Goal: Information Seeking & Learning: Learn about a topic

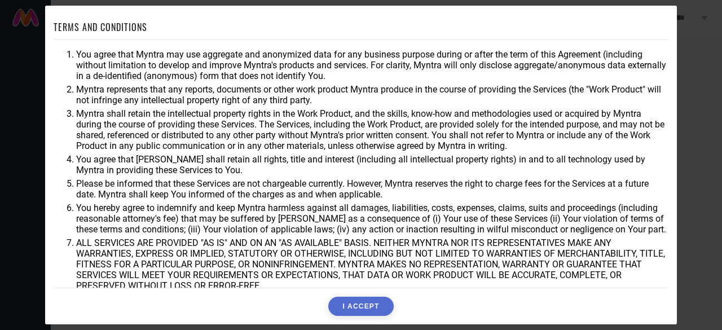
scroll to position [62, 0]
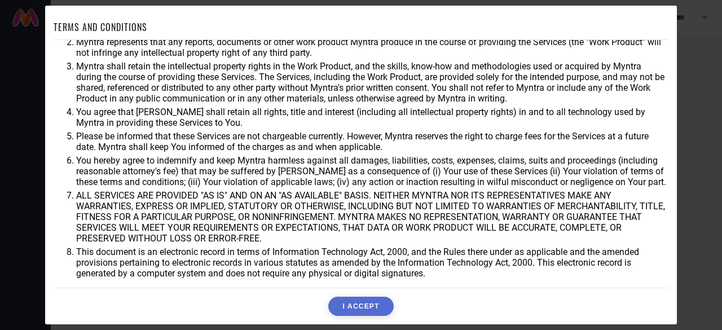
click at [359, 303] on button "I ACCEPT" at bounding box center [360, 306] width 65 height 19
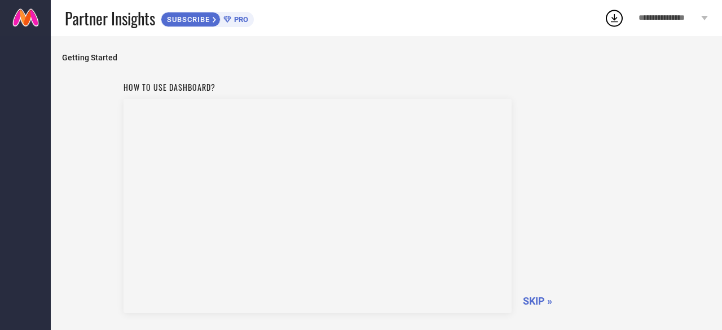
click at [532, 305] on span "SKIP »" at bounding box center [537, 301] width 29 height 12
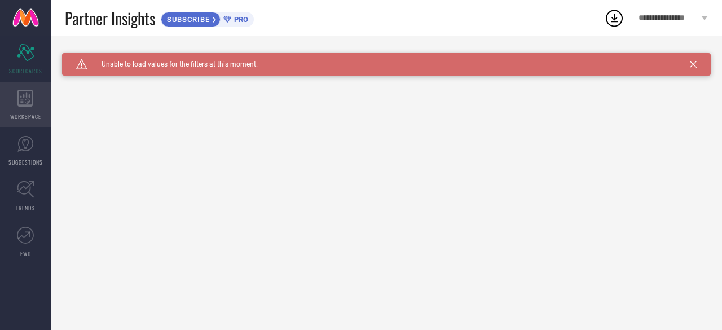
click at [17, 111] on div "WORKSPACE" at bounding box center [25, 104] width 51 height 45
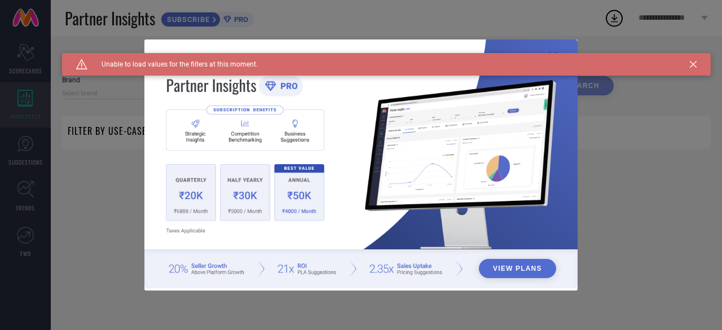
type input "1 STOP FASHION"
type input "All"
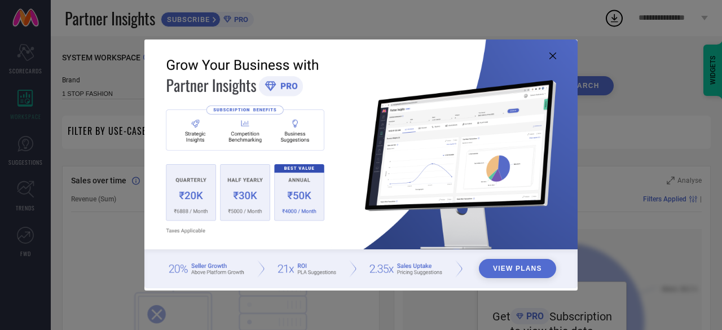
click at [553, 56] on icon at bounding box center [552, 55] width 7 height 7
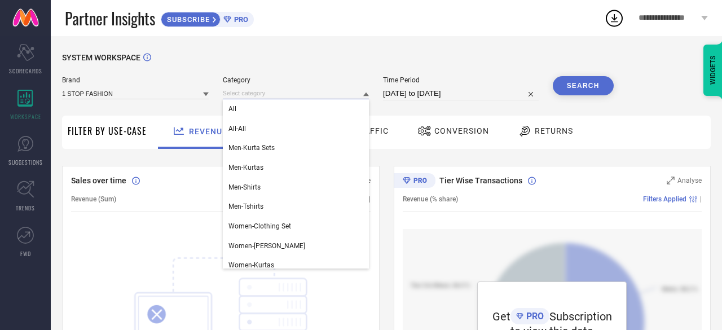
click at [284, 95] on input at bounding box center [296, 93] width 147 height 12
click at [300, 27] on div "Partner Insights SUBSCRIBE PRO" at bounding box center [334, 18] width 539 height 36
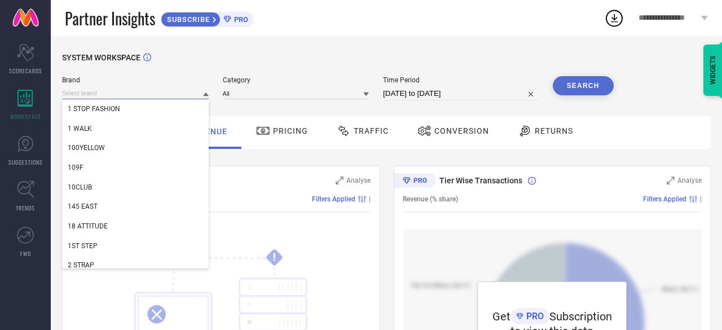
click at [111, 89] on input at bounding box center [135, 93] width 147 height 12
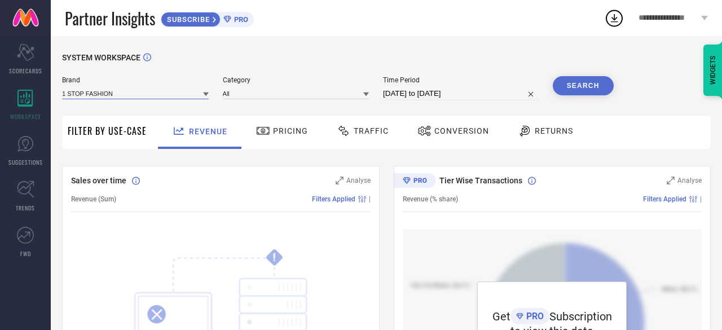
click at [111, 89] on input at bounding box center [135, 93] width 147 height 12
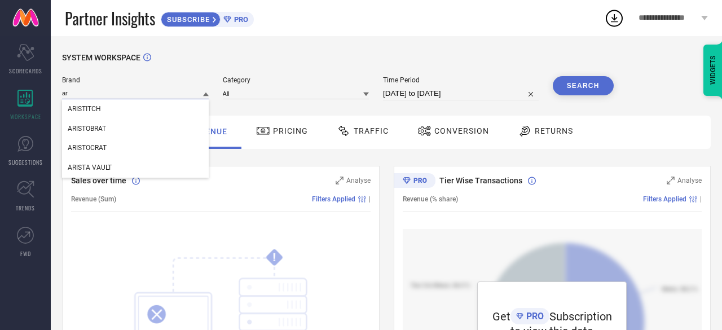
type input "a"
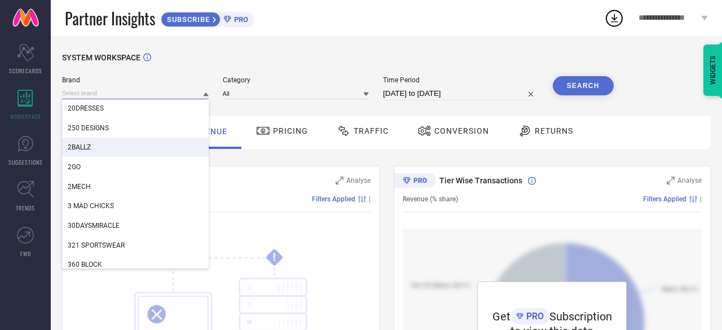
scroll to position [177, 0]
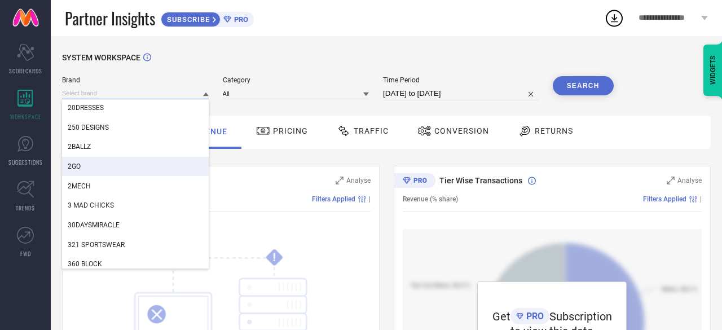
paste input "JOKER & WITCH"
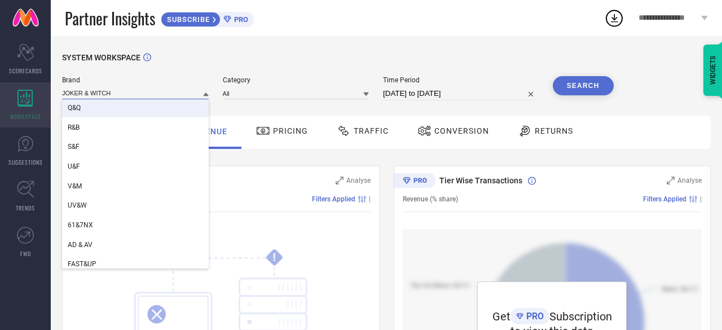
type input "JOKER & WITCH"
click at [9, 105] on div "WORKSPACE" at bounding box center [25, 104] width 51 height 45
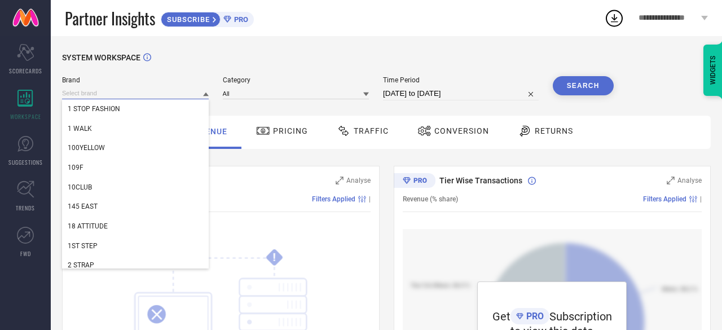
click at [111, 93] on input at bounding box center [135, 93] width 147 height 12
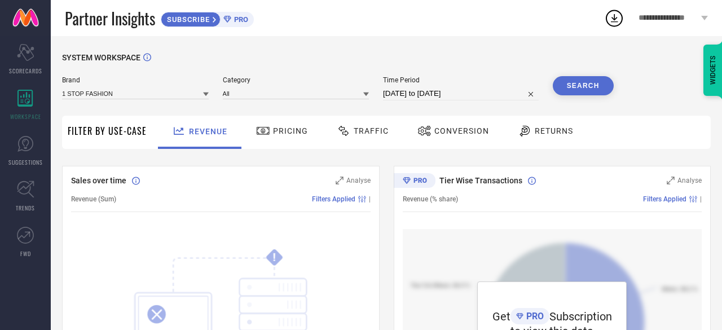
click at [402, 245] on div "Tier Wise Transactions Analyse Revenue (% share) Filters Applied | Get PRO Subs…" at bounding box center [553, 307] width 318 height 282
click at [30, 71] on span "SCORECARDS" at bounding box center [25, 71] width 33 height 8
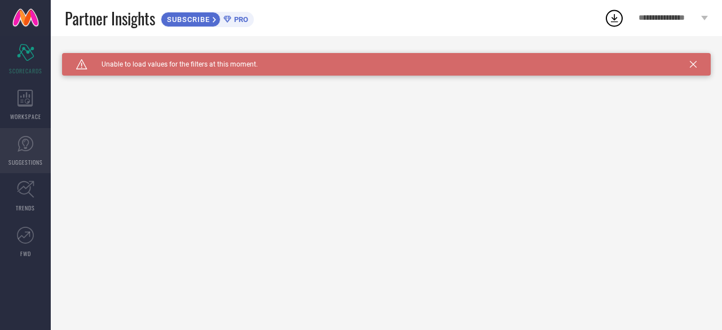
click at [17, 151] on icon at bounding box center [25, 143] width 17 height 17
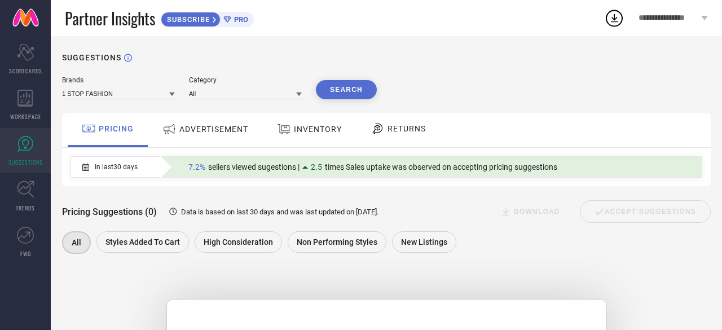
click at [221, 131] on span "ADVERTISEMENT" at bounding box center [213, 129] width 69 height 9
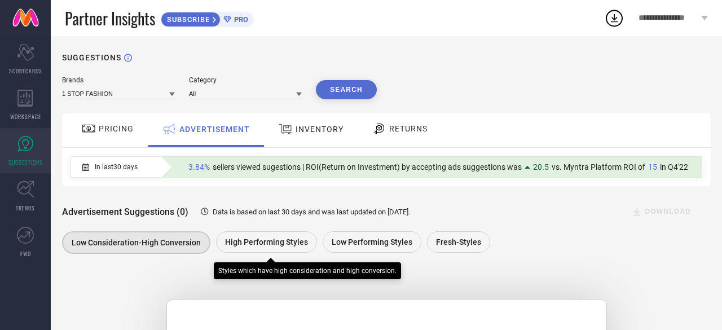
click at [272, 252] on div "High Performing Styles" at bounding box center [266, 241] width 101 height 21
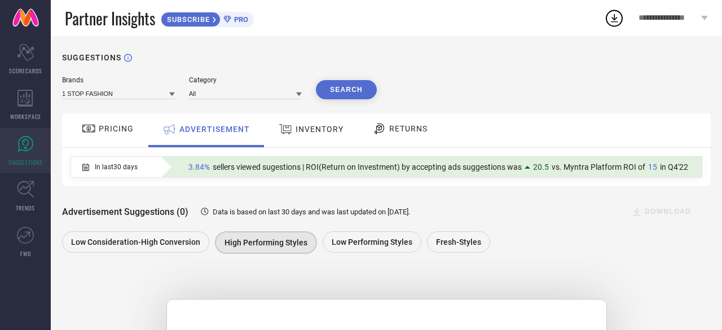
click at [399, 123] on div "RETURNS" at bounding box center [399, 128] width 61 height 19
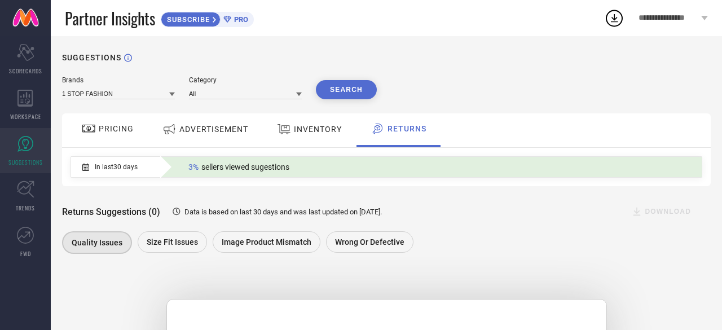
click at [320, 128] on span "INVENTORY" at bounding box center [318, 129] width 48 height 9
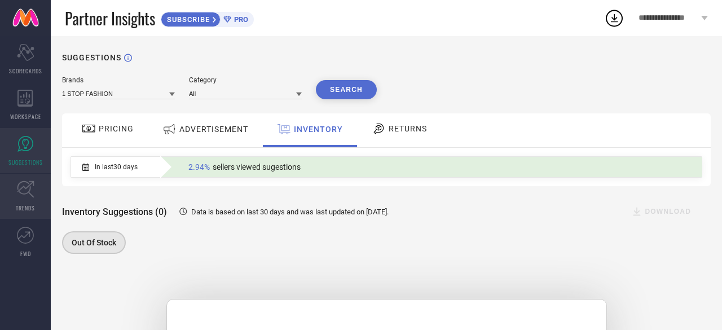
click at [24, 190] on icon at bounding box center [25, 189] width 17 height 17
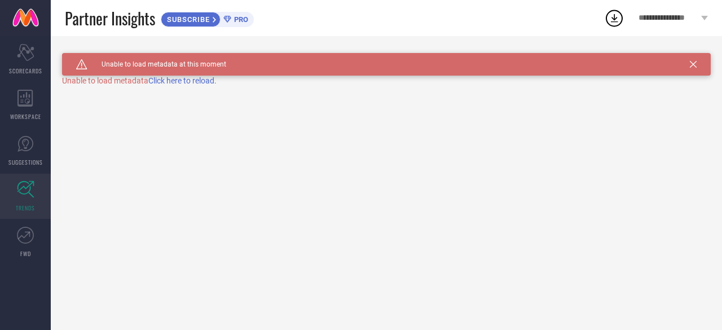
click at [186, 84] on span "Click here to reload." at bounding box center [182, 80] width 68 height 9
click at [17, 236] on icon at bounding box center [25, 235] width 17 height 17
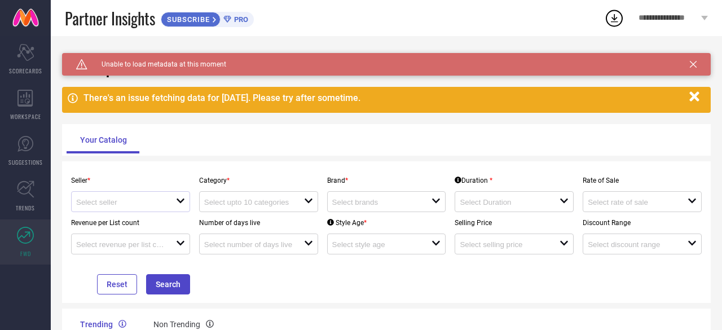
click at [170, 206] on div at bounding box center [126, 201] width 100 height 11
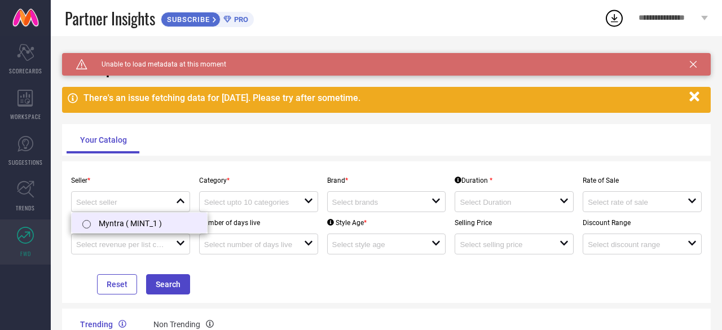
click at [80, 221] on label at bounding box center [86, 224] width 13 height 12
type input "Myntra ( MINT_1 )"
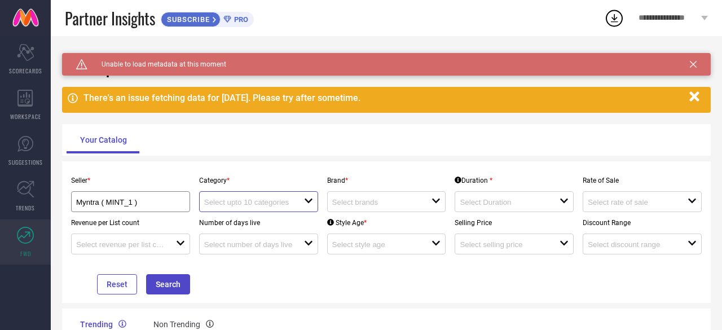
click at [249, 204] on input at bounding box center [249, 202] width 90 height 8
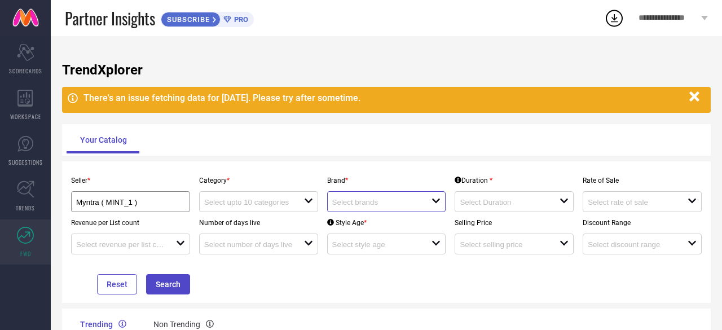
click at [367, 200] on input at bounding box center [377, 202] width 90 height 8
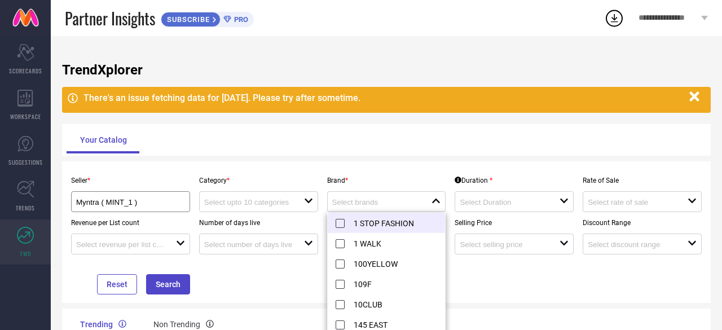
click at [372, 227] on li "1 STOP FASHION" at bounding box center [395, 223] width 135 height 20
type input "1 STOP FASHION"
click at [547, 295] on div "Seller * Myntra ( MINT_1 ) Category * open Brand * 1 STOP FASHION reset Duratio…" at bounding box center [386, 232] width 649 height 142
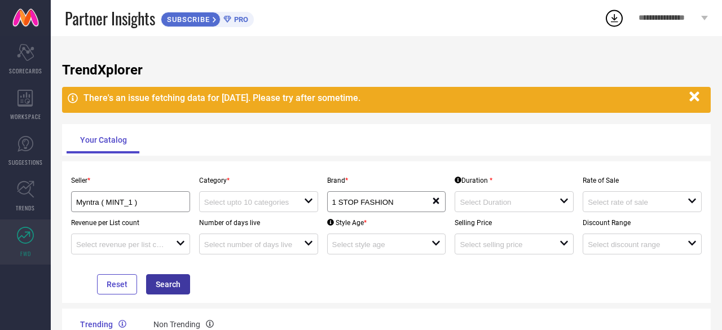
click at [160, 276] on button "Search" at bounding box center [168, 284] width 44 height 20
click at [705, 21] on div "**********" at bounding box center [673, 18] width 98 height 36
click at [359, 28] on div "Partner Insights SUBSCRIBE PRO" at bounding box center [334, 18] width 539 height 36
click at [617, 24] on icon at bounding box center [614, 18] width 20 height 20
click at [317, 37] on div "TrendXplorer There's an issue fetching data for [DATE]. Please try after someti…" at bounding box center [386, 217] width 671 height 363
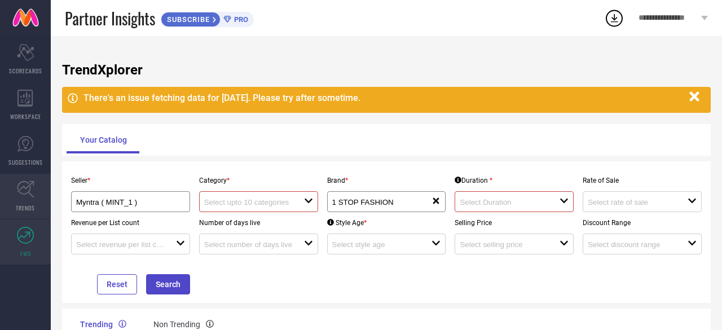
click at [33, 191] on icon at bounding box center [25, 189] width 17 height 17
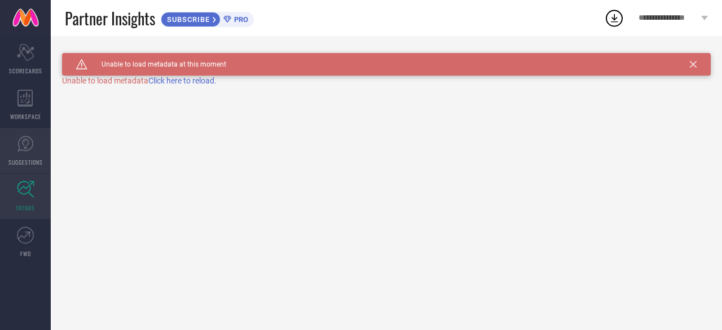
click at [12, 146] on link "SUGGESTIONS" at bounding box center [25, 150] width 51 height 45
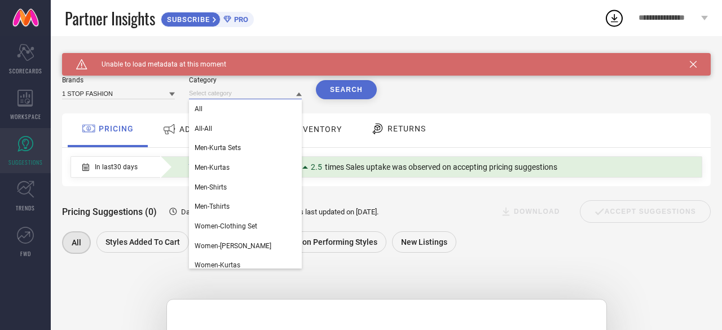
click at [217, 90] on input at bounding box center [245, 93] width 113 height 12
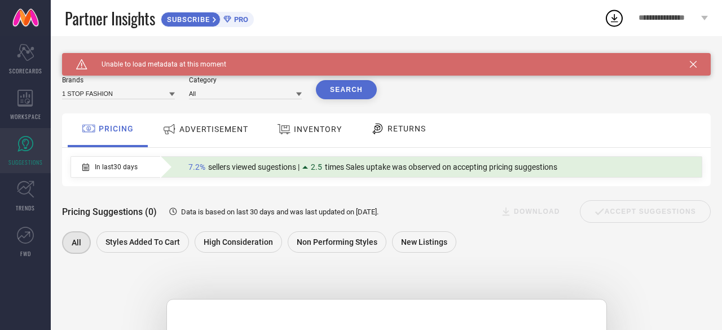
click at [178, 17] on span "SUBSCRIBE" at bounding box center [186, 19] width 51 height 8
